Goal: Find contact information: Find contact information

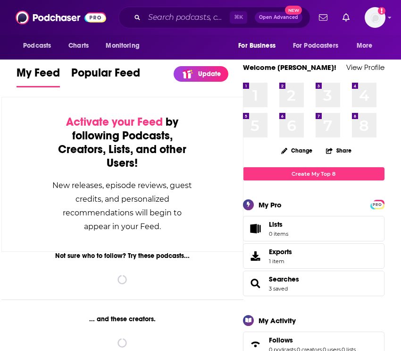
click at [266, 38] on button "For Business" at bounding box center [260, 46] width 56 height 18
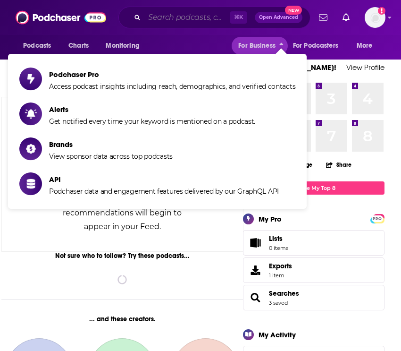
click at [204, 19] on input "Search podcasts, credits, & more..." at bounding box center [187, 17] width 85 height 15
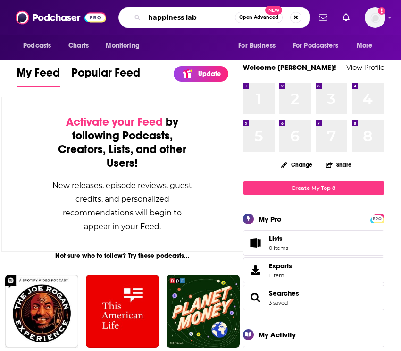
type input "happiness lab"
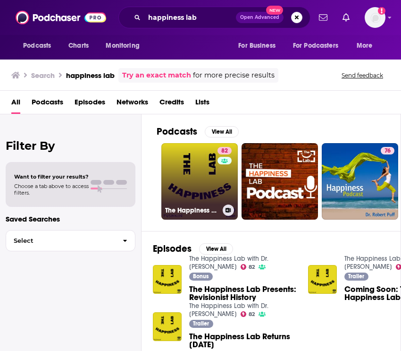
click at [207, 200] on link "82 The Happiness Lab with Dr. [PERSON_NAME]" at bounding box center [200, 181] width 77 height 77
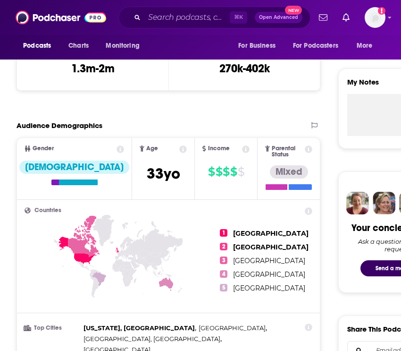
scroll to position [1019, 0]
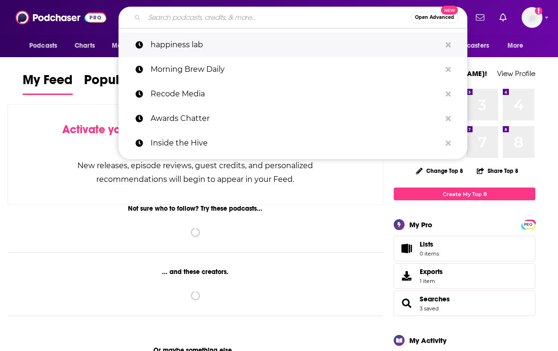
click at [240, 41] on p "happiness lab" at bounding box center [296, 45] width 290 height 25
type input "happiness lab"
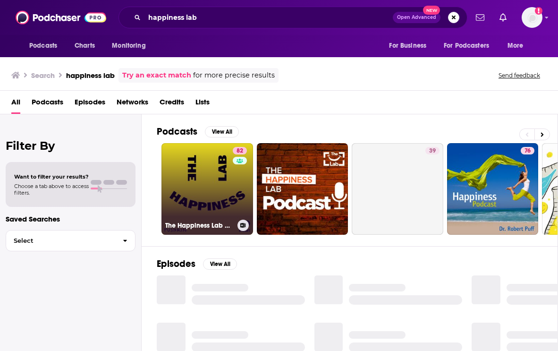
click at [188, 211] on link "82 The Happiness Lab with Dr. [PERSON_NAME]" at bounding box center [208, 189] width 92 height 92
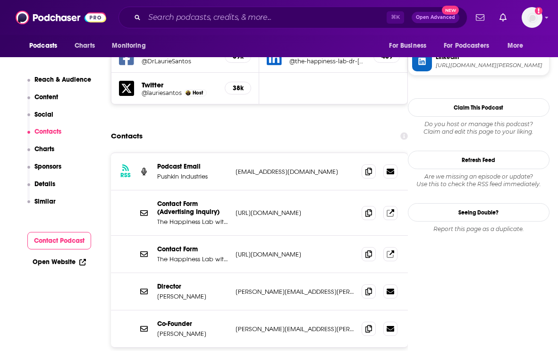
scroll to position [895, 0]
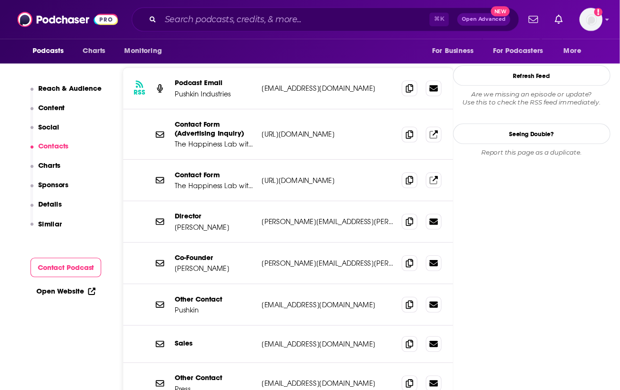
scroll to position [975, 0]
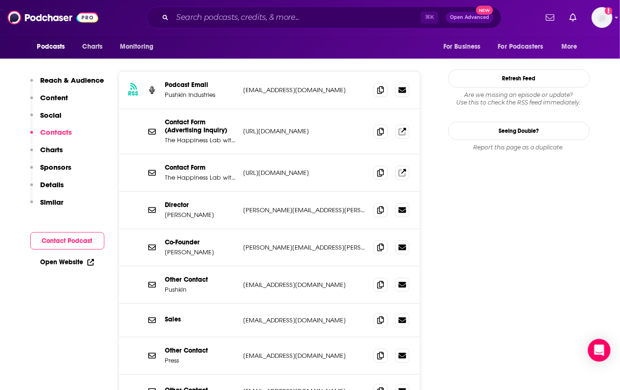
click at [307, 169] on p "[URL][DOMAIN_NAME]" at bounding box center [305, 173] width 123 height 8
click at [385, 165] on span at bounding box center [381, 172] width 14 height 14
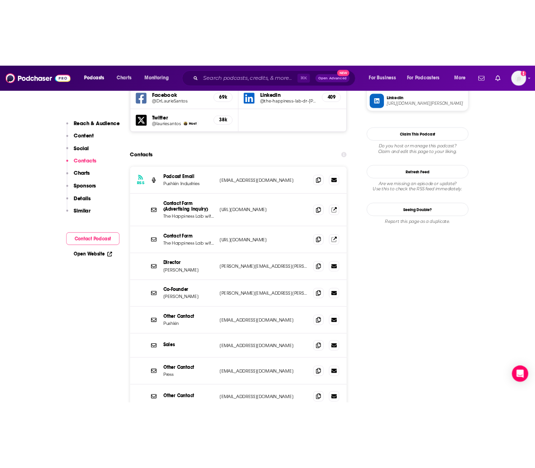
scroll to position [917, 0]
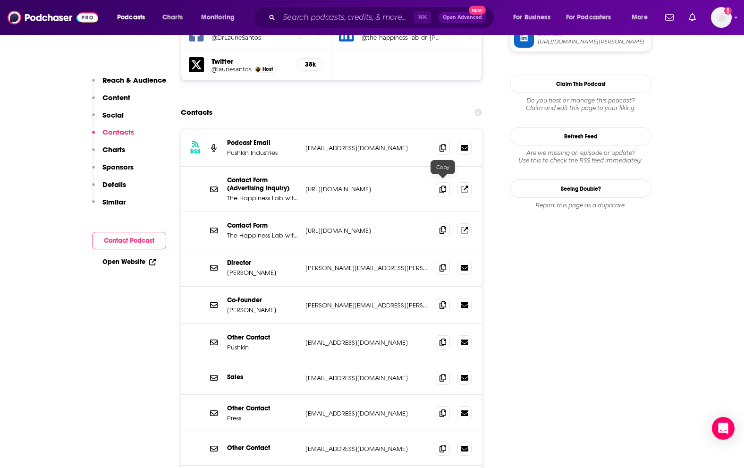
click at [445, 226] on icon at bounding box center [443, 230] width 7 height 8
click at [470, 223] on link at bounding box center [465, 230] width 14 height 14
